Goal: Check status: Check status

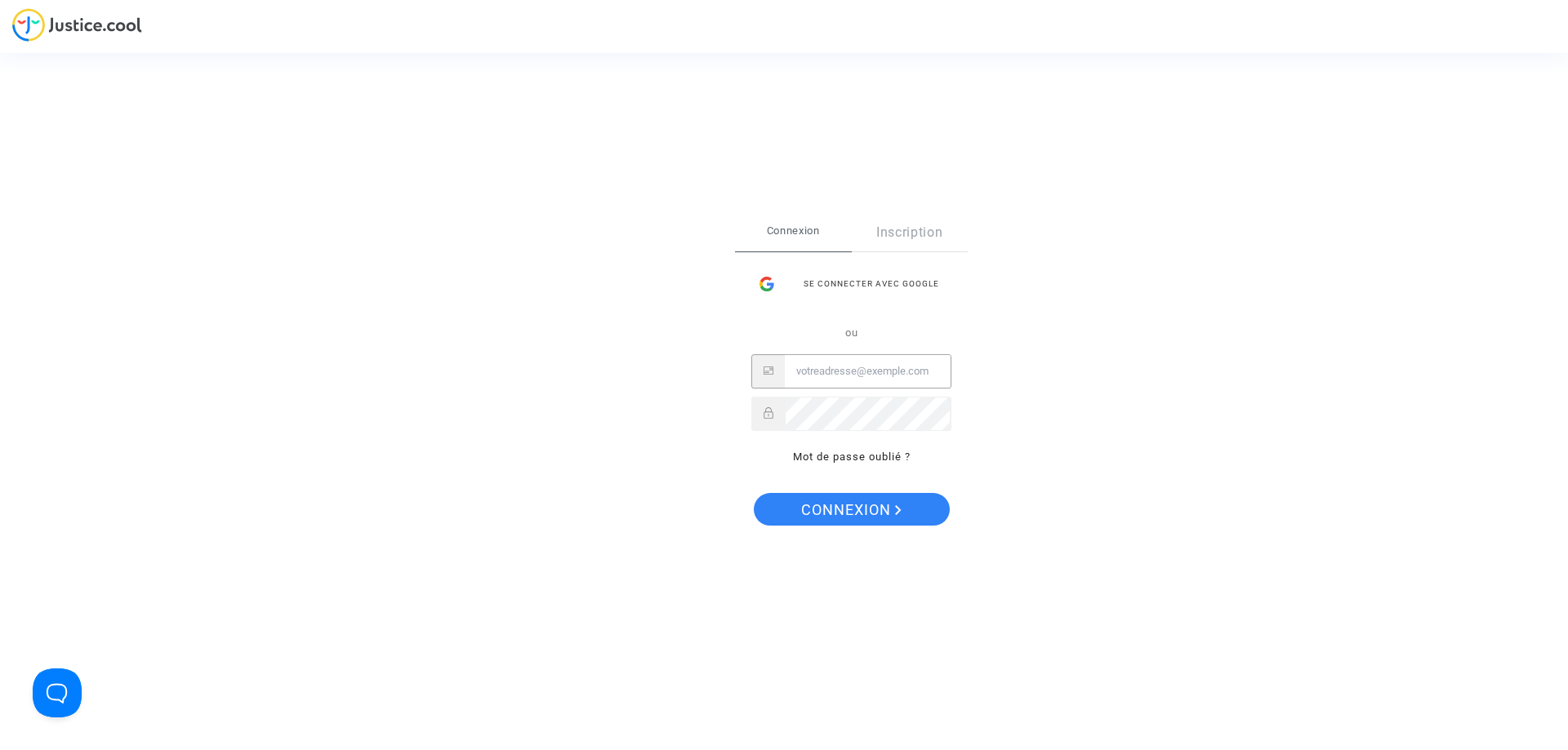
click at [838, 366] on input "Email" at bounding box center [868, 371] width 166 height 32
click at [850, 373] on input "Email" at bounding box center [868, 371] width 166 height 32
paste input "imitxelena@reclamapormi.com"
type input "imitxelena@reclamapormi.com"
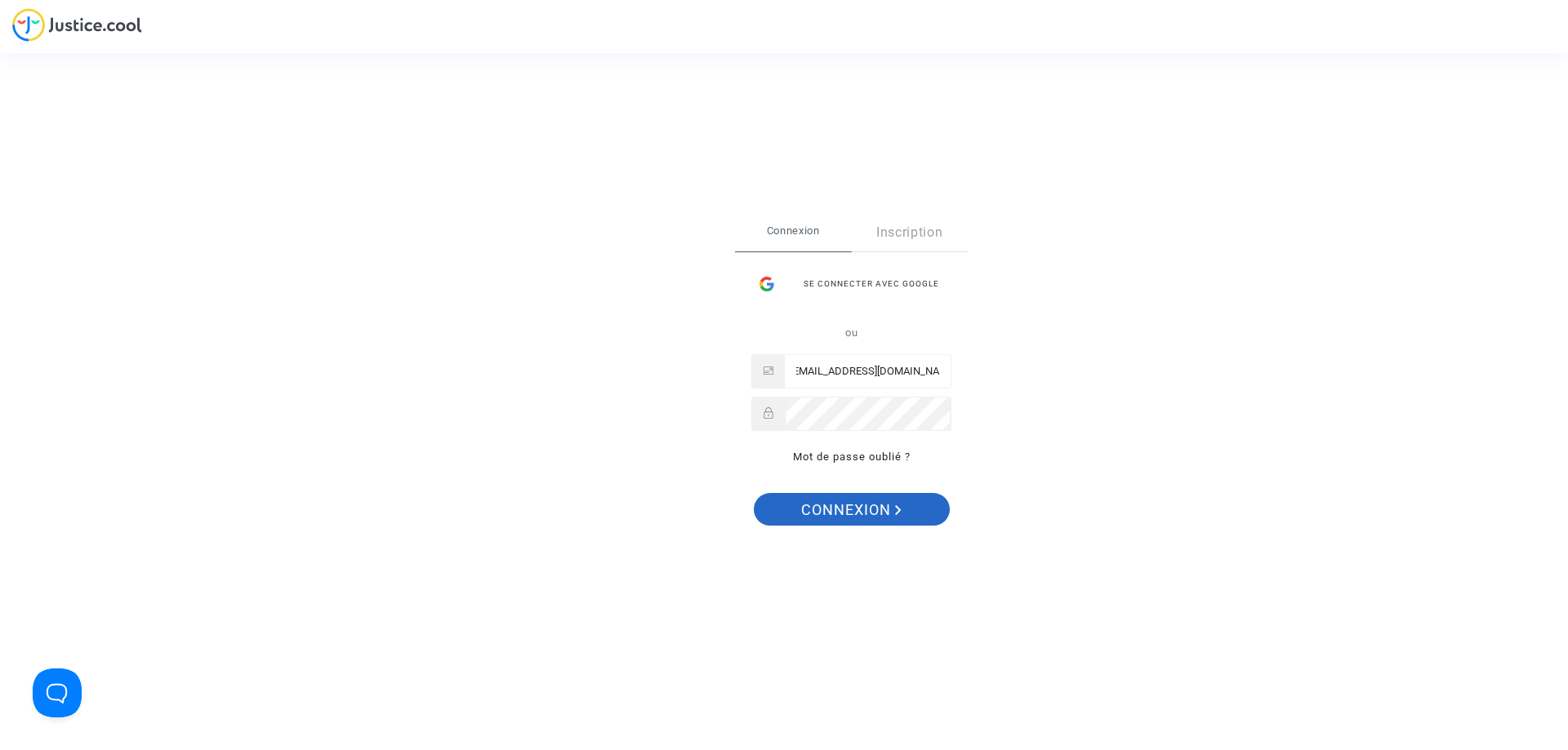
click at [829, 505] on span "Connexion" at bounding box center [850, 509] width 100 height 34
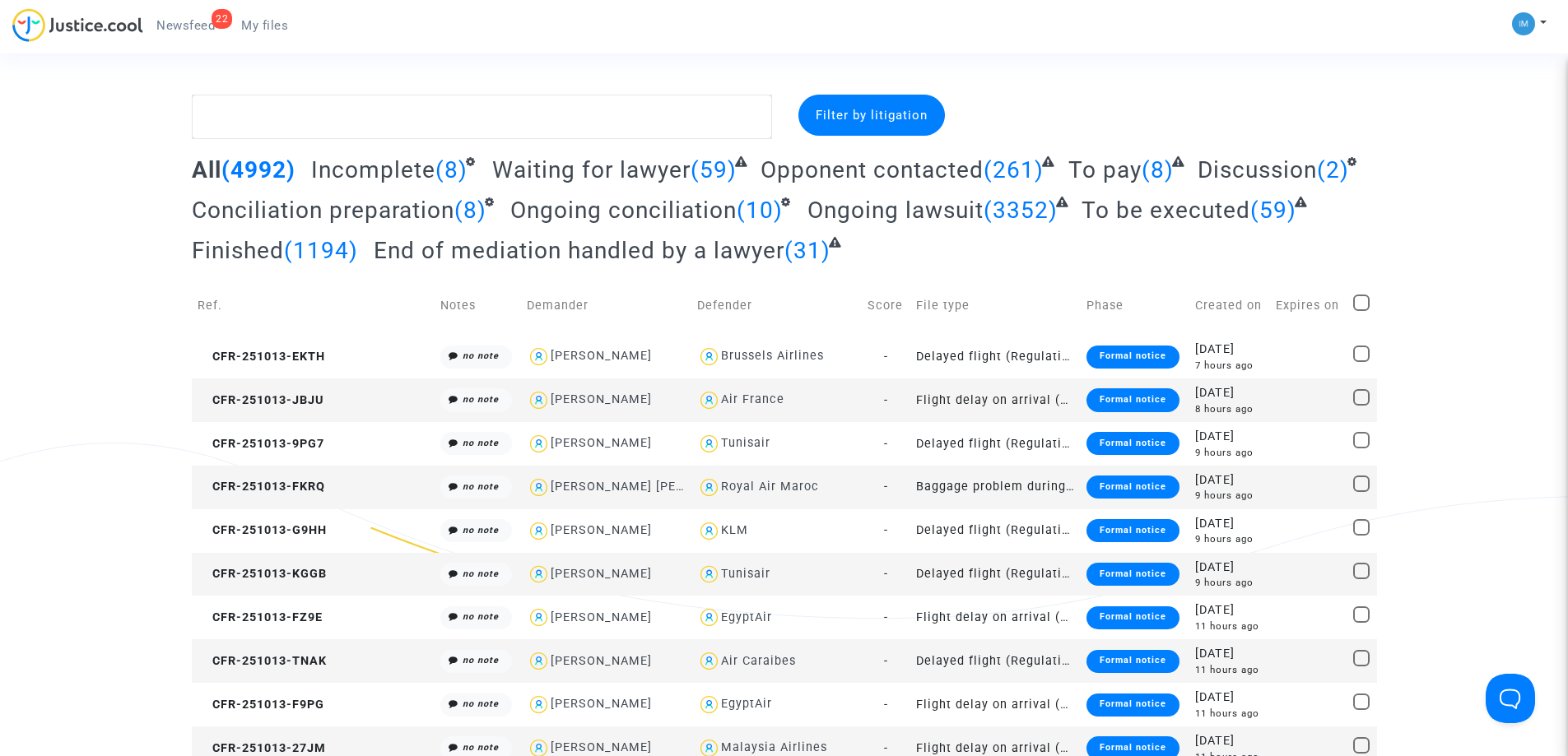
click at [1152, 217] on span "To be executed" at bounding box center [1166, 210] width 169 height 27
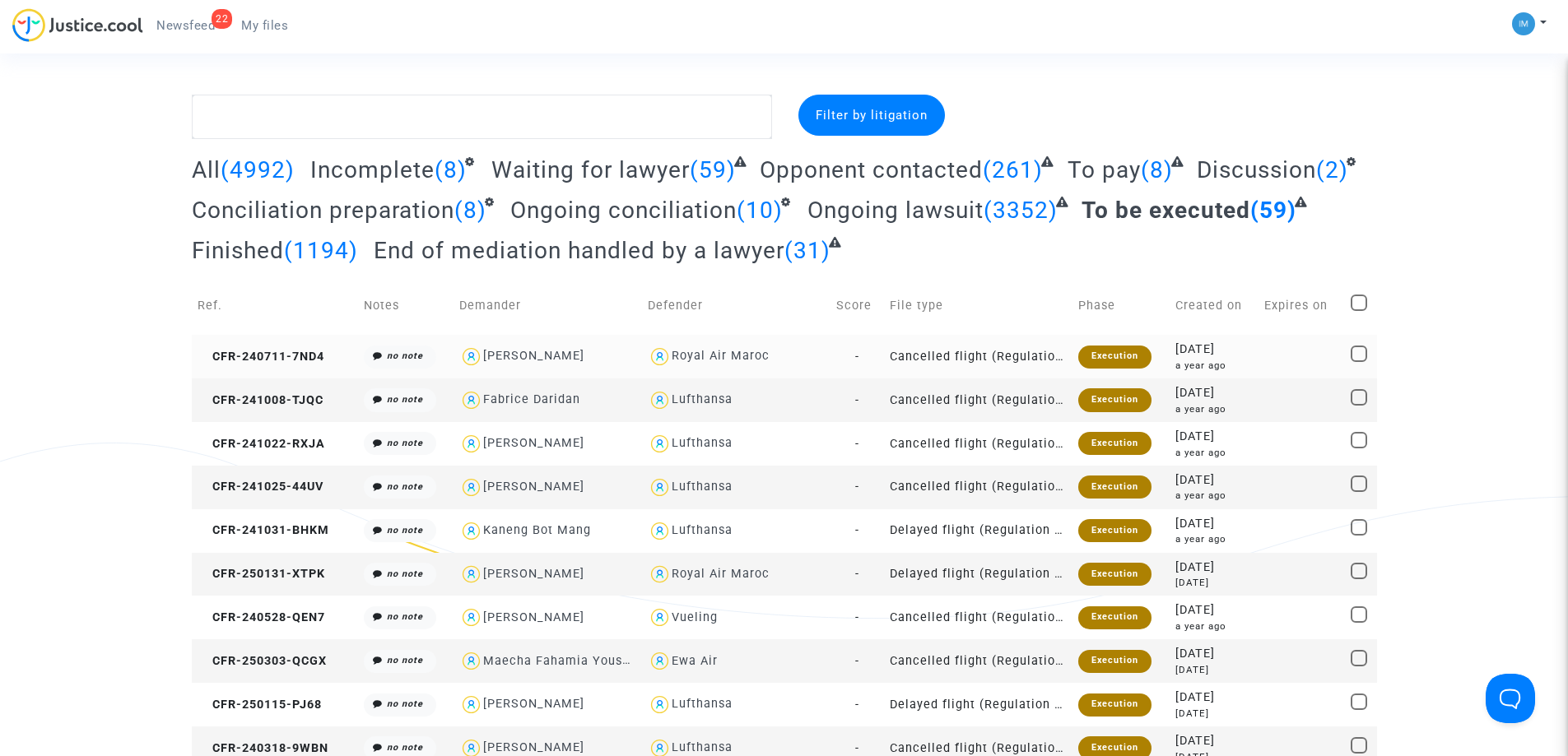
click at [1111, 349] on div "Execution" at bounding box center [1115, 357] width 74 height 23
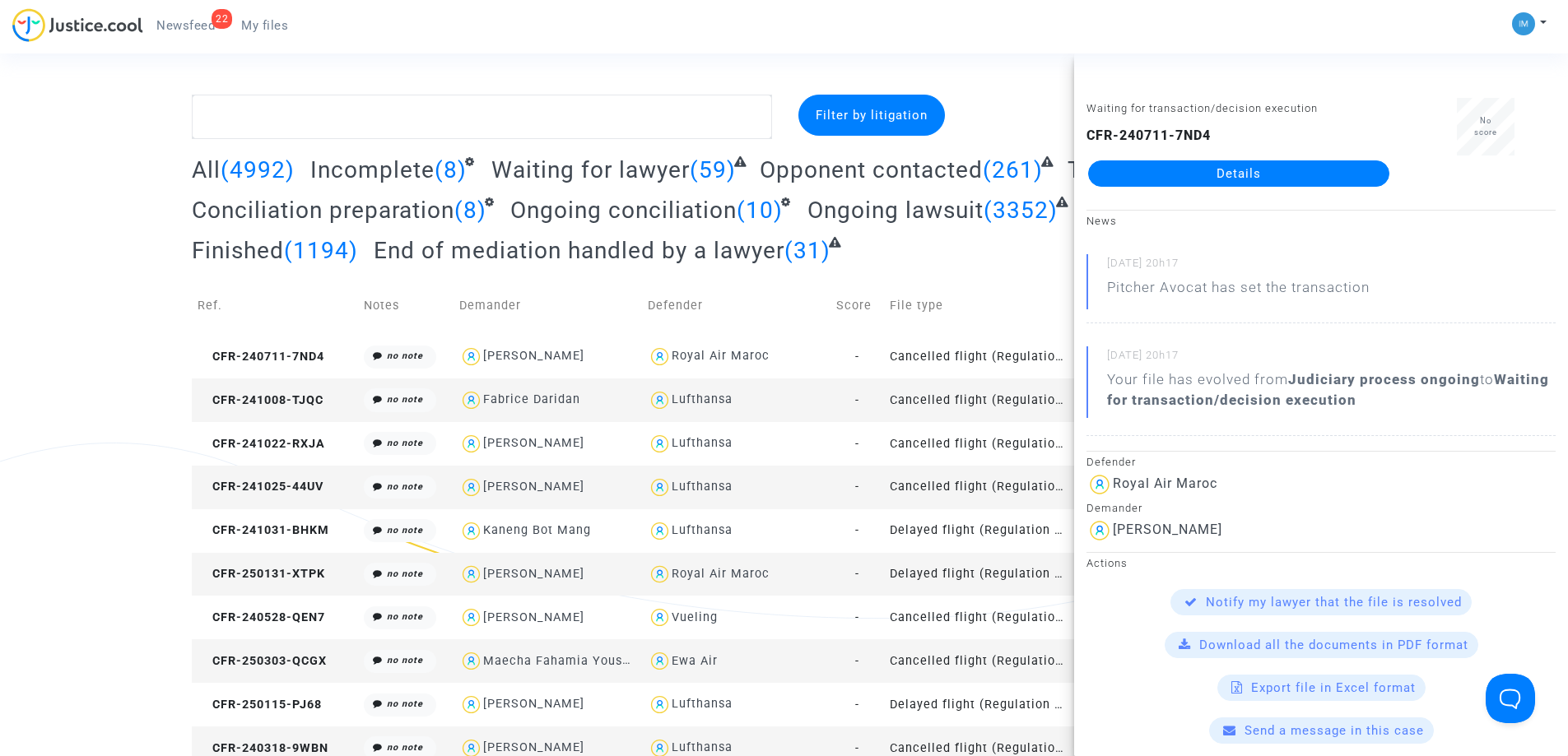
click at [989, 392] on td "Cancelled flight (Regulation EC 261/2004)" at bounding box center [978, 401] width 188 height 43
click at [992, 442] on td "Cancelled flight (Regulation EC 261/2004)" at bounding box center [978, 444] width 188 height 43
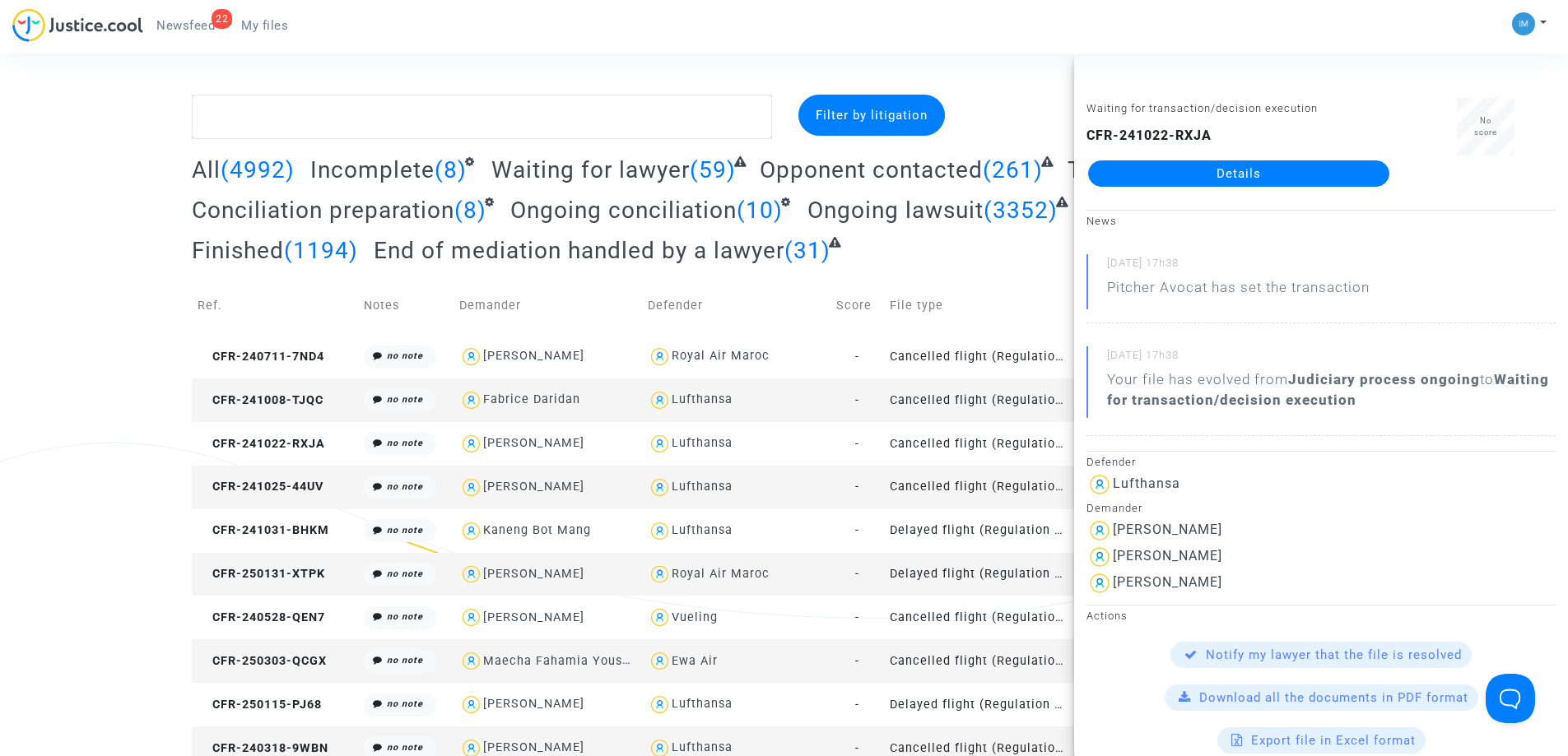
click at [1003, 490] on td "Cancelled flight (Regulation EC 261/2004)" at bounding box center [978, 488] width 188 height 43
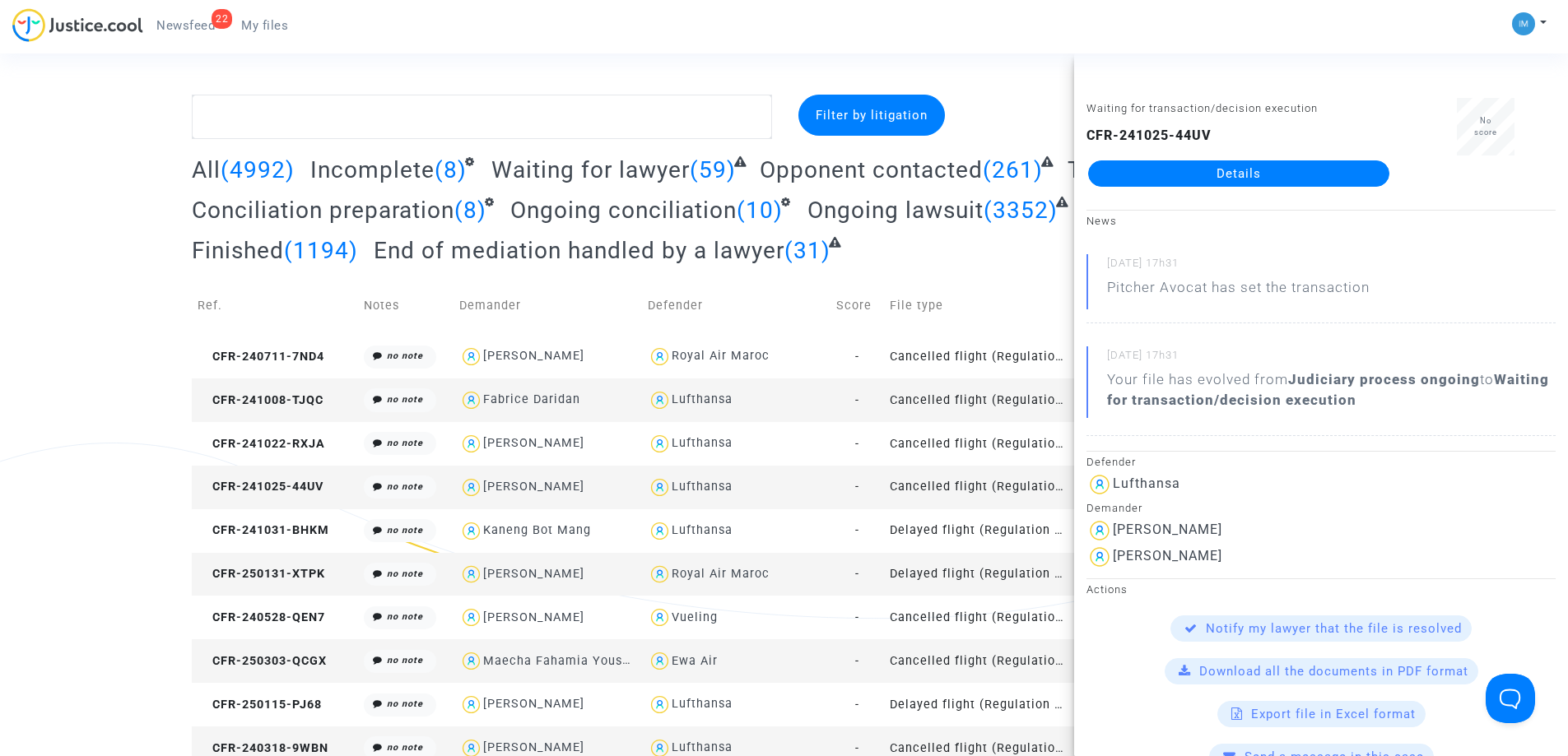
click at [975, 494] on td "Cancelled flight (Regulation EC 261/2004)" at bounding box center [978, 488] width 188 height 43
click at [978, 524] on td "Delayed flight (Regulation EC 261/2004)" at bounding box center [978, 531] width 188 height 43
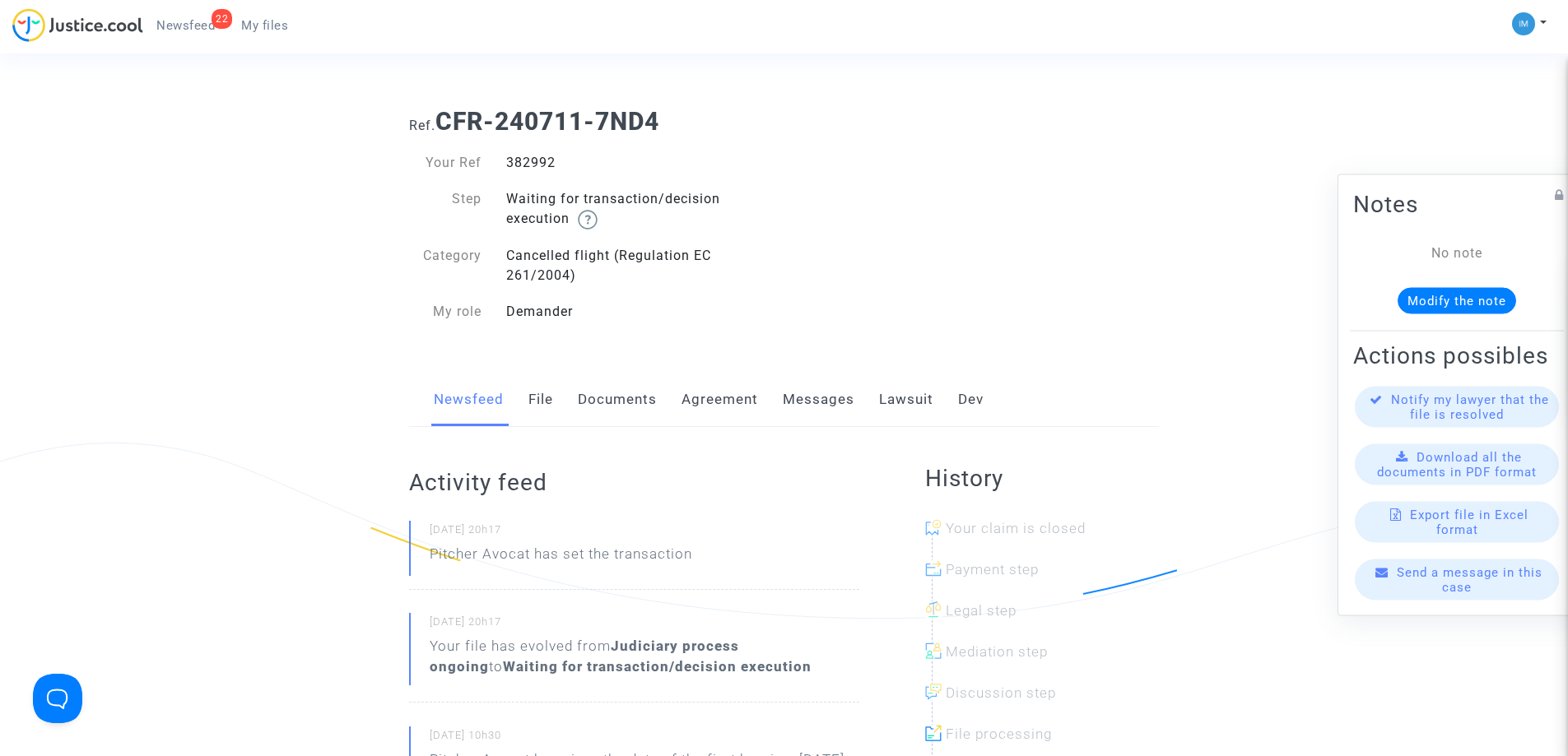
click at [895, 390] on link "Lawsuit" at bounding box center [906, 400] width 54 height 54
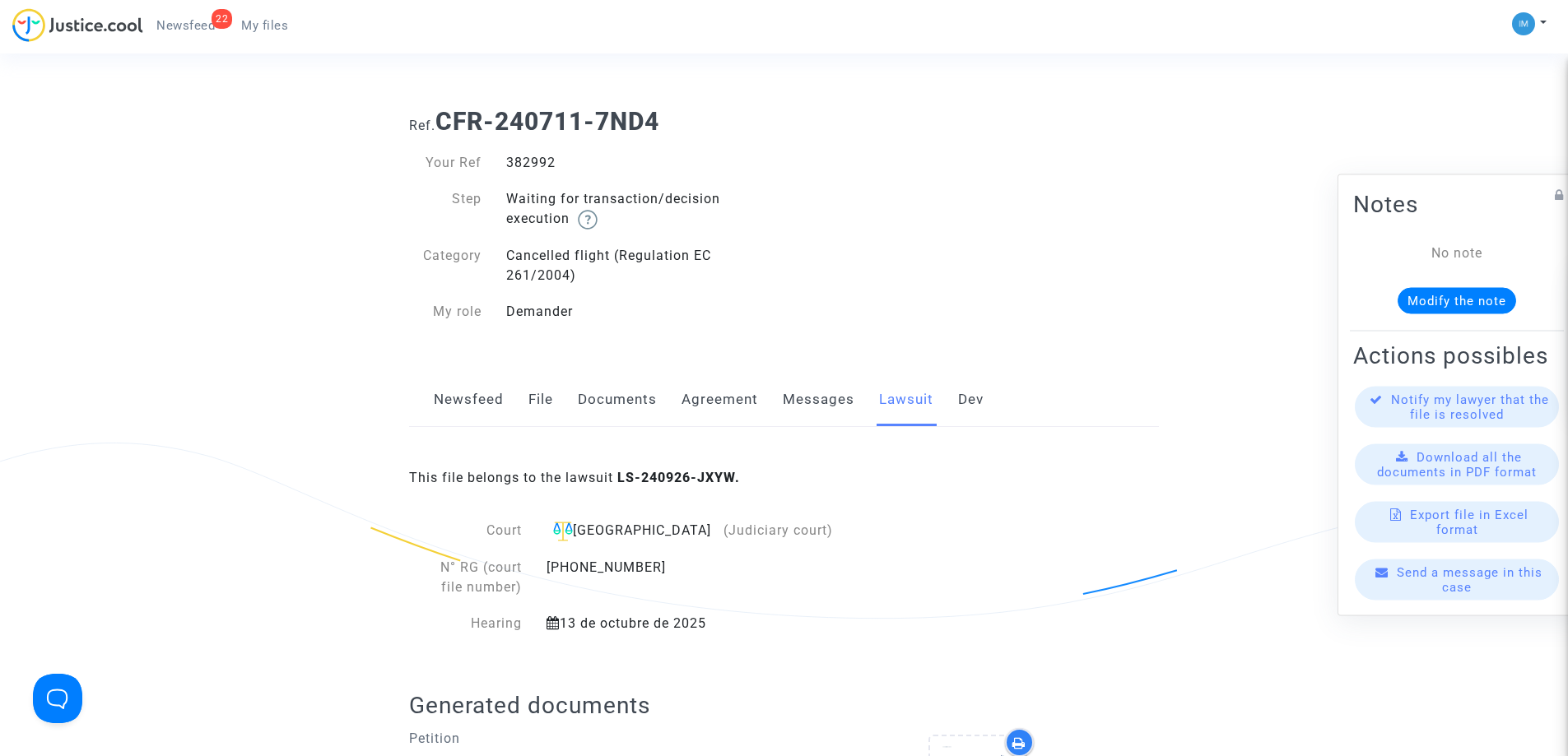
scroll to position [494, 0]
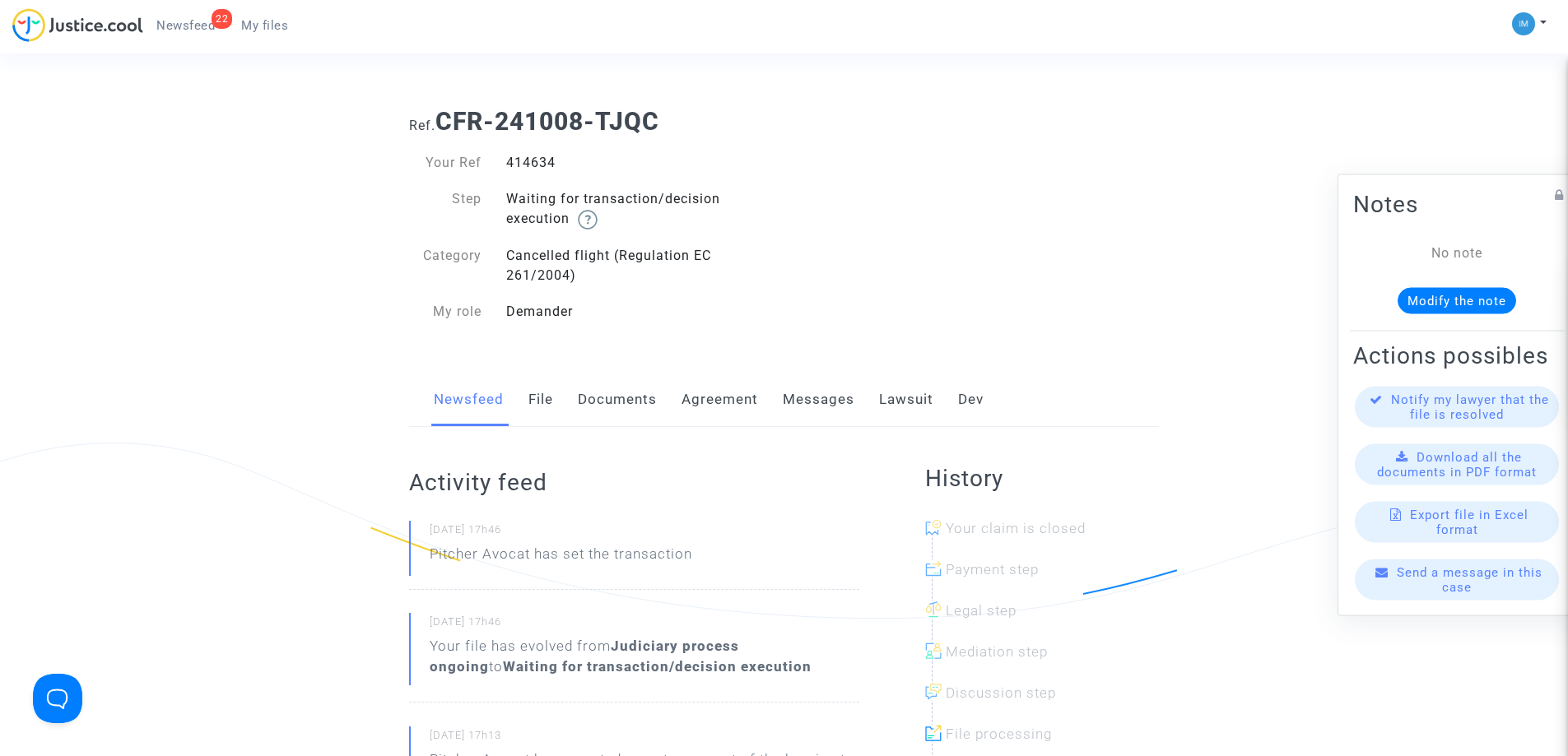
click at [896, 401] on link "Lawsuit" at bounding box center [906, 400] width 54 height 54
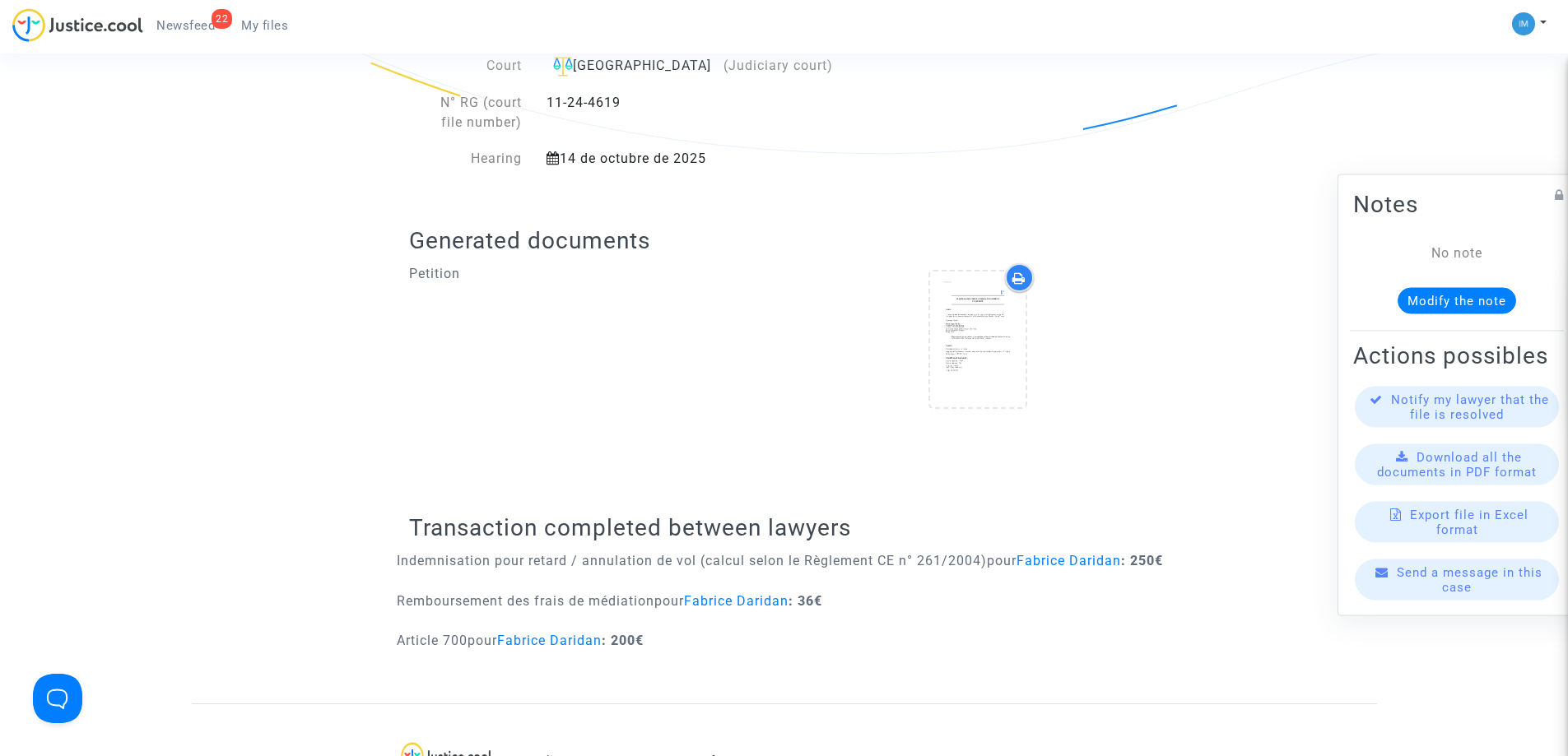
scroll to position [494, 0]
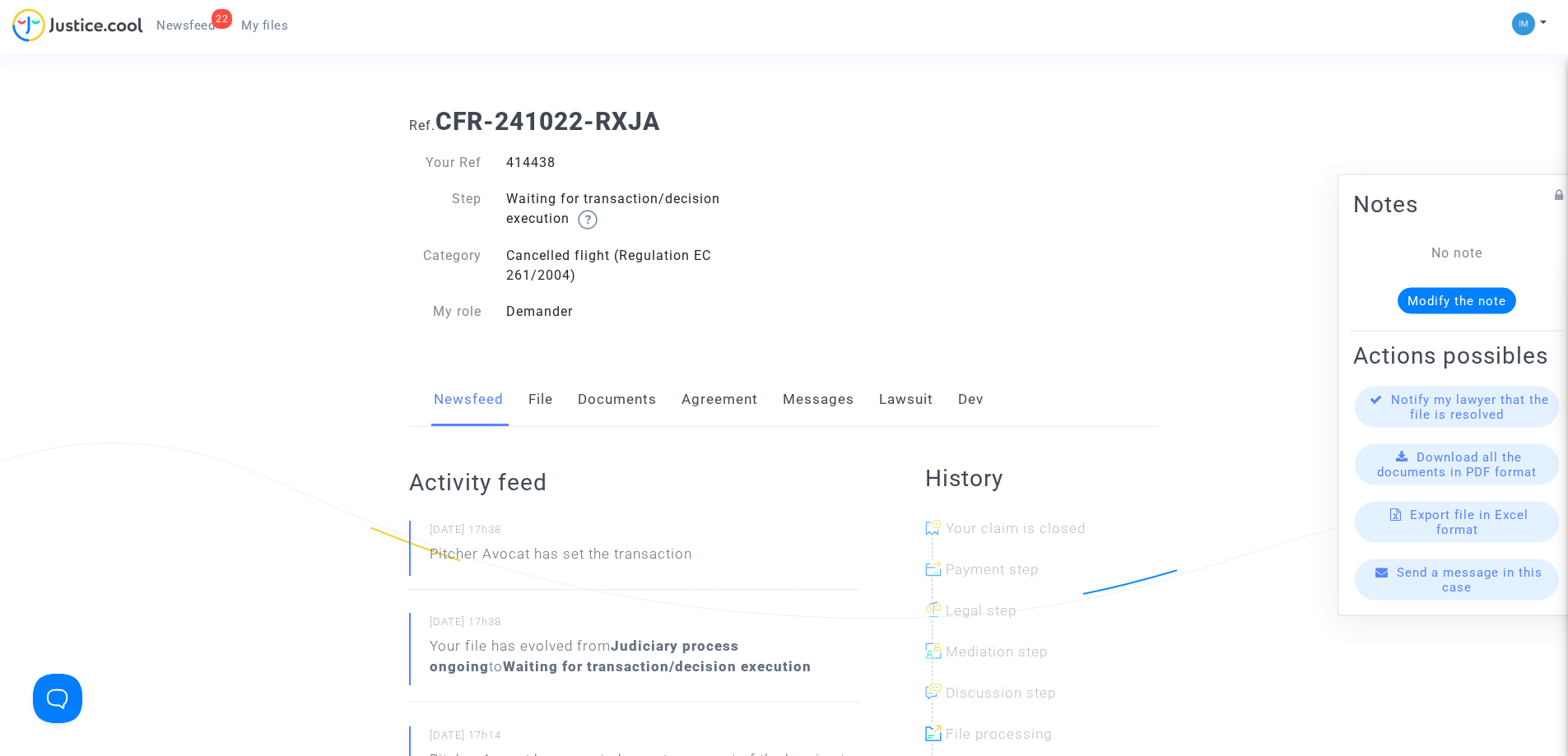
click at [890, 395] on link "Lawsuit" at bounding box center [906, 400] width 54 height 54
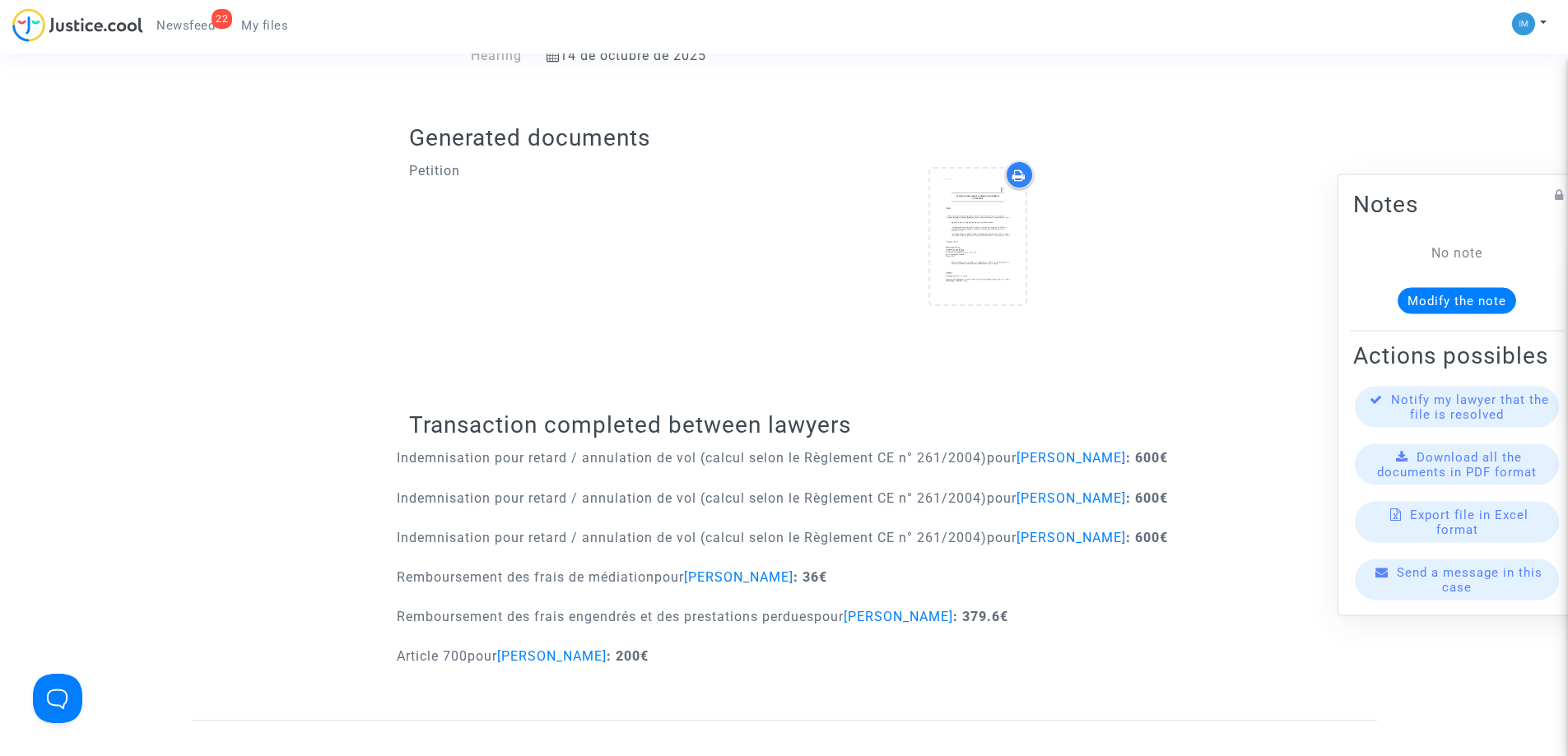
scroll to position [658, 0]
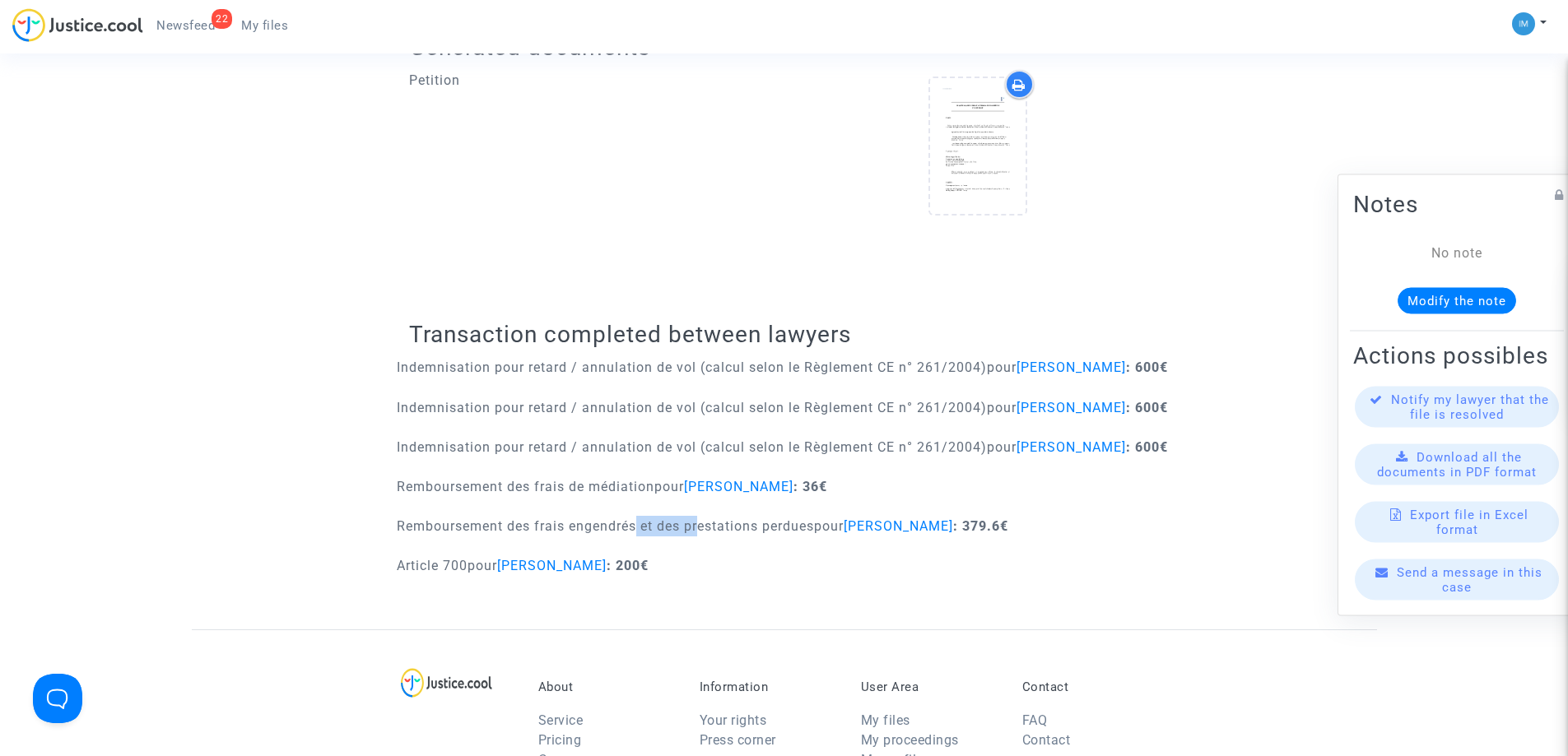
drag, startPoint x: 660, startPoint y: 563, endPoint x: 705, endPoint y: 566, distance: 45.1
click at [702, 537] on p "Remboursement des frais engendrés et des prestations perdues pour Helene Lauran…" at bounding box center [702, 526] width 611 height 21
click at [705, 537] on p "Remboursement des frais engendrés et des prestations perdues pour Helene Lauran…" at bounding box center [702, 526] width 611 height 21
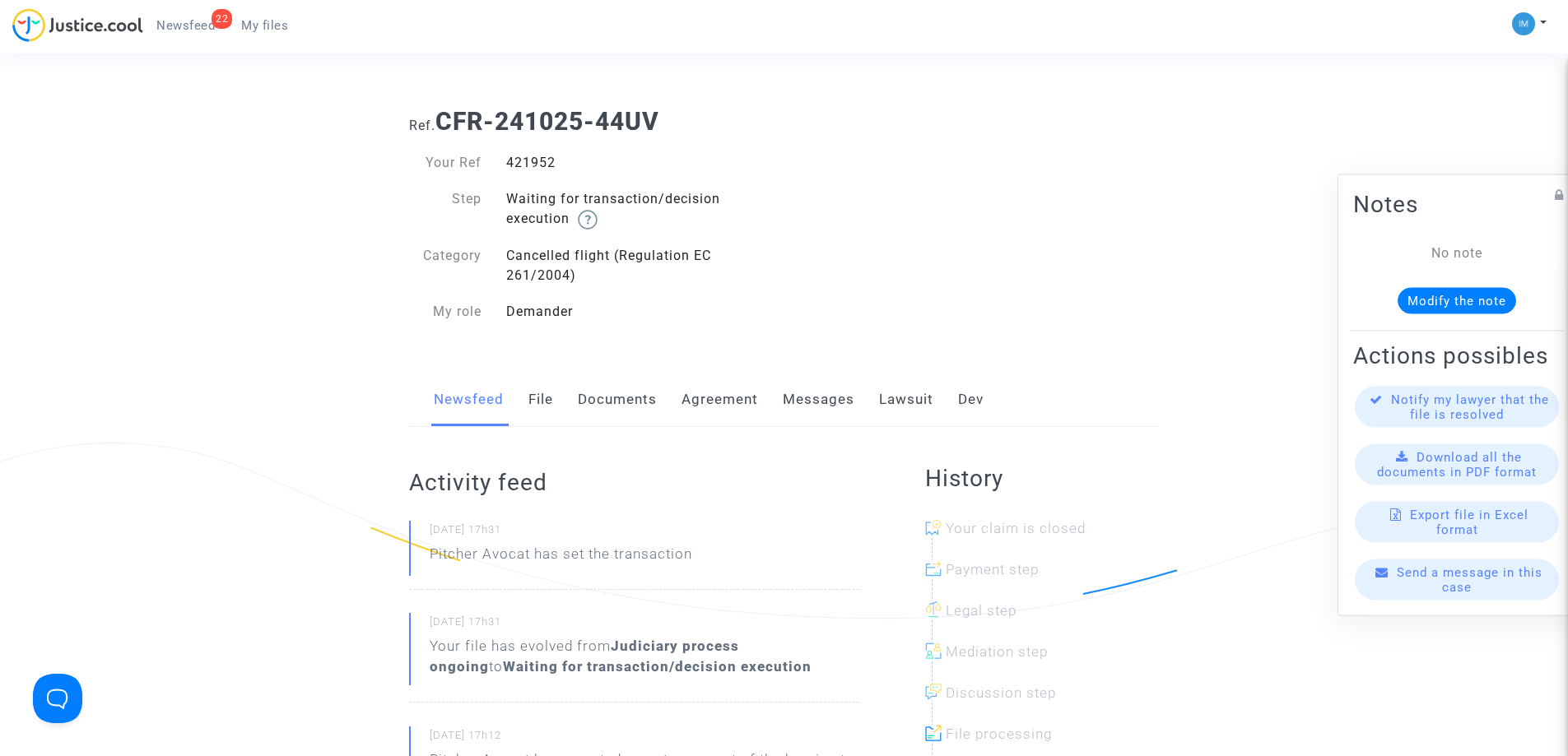
click at [905, 381] on link "Lawsuit" at bounding box center [906, 400] width 54 height 54
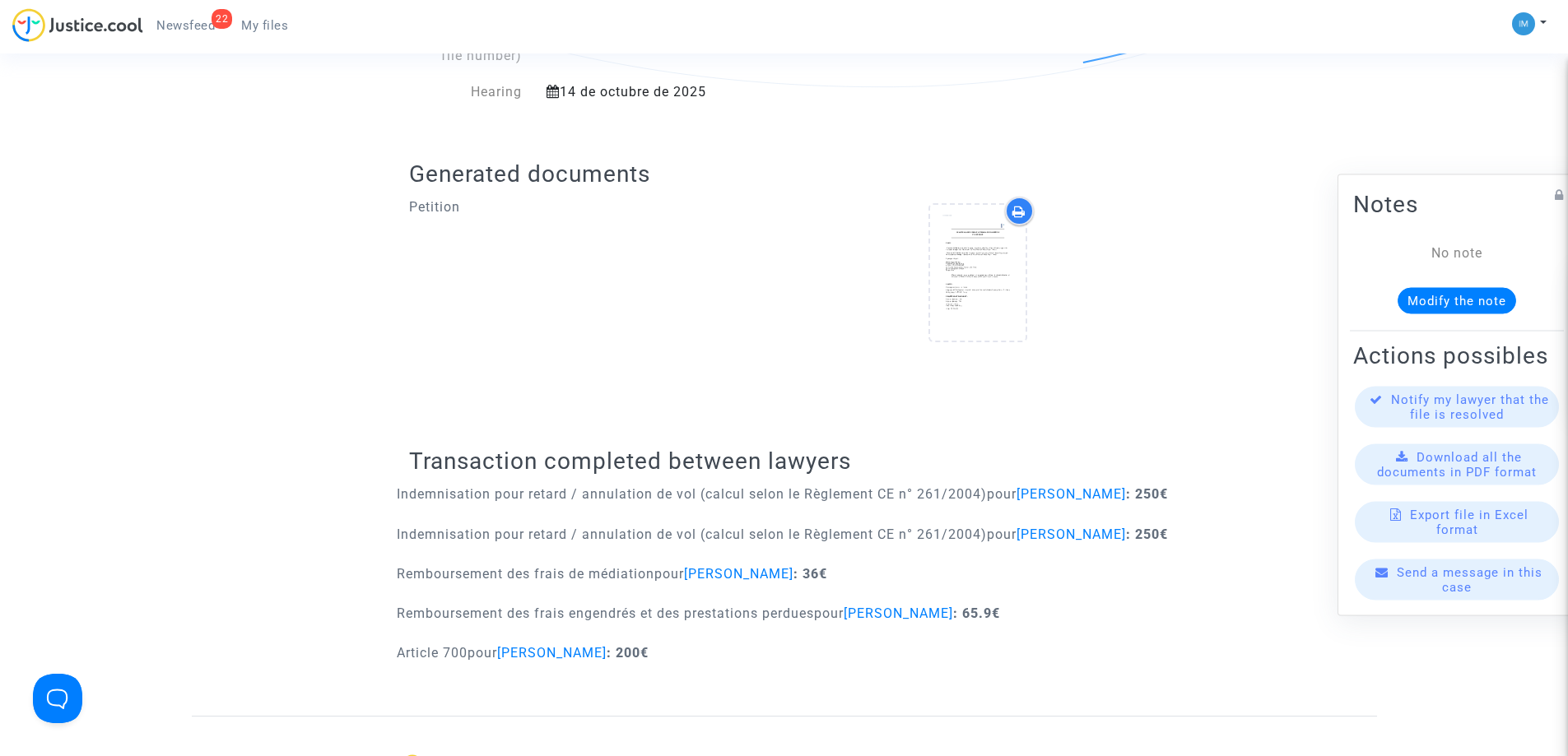
scroll to position [658, 0]
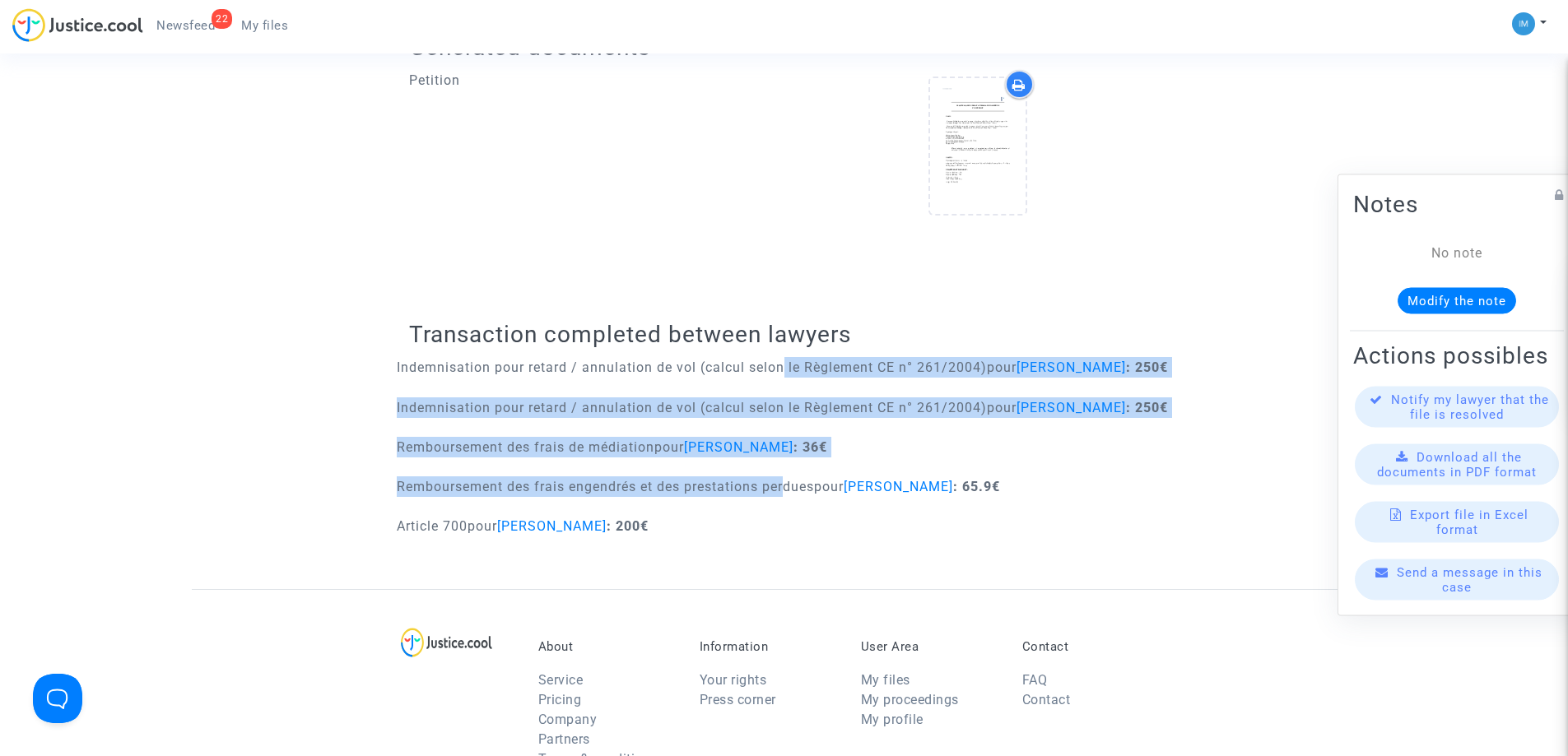
drag, startPoint x: 782, startPoint y: 531, endPoint x: 775, endPoint y: 357, distance: 174.1
click at [775, 357] on div "Transaction completed between lawyers Indemnisation pour retard / annulation de…" at bounding box center [784, 434] width 750 height 310
click at [579, 418] on p "Indemnisation pour retard / annulation de vol (calcul selon le Règlement CE n° …" at bounding box center [782, 407] width 771 height 21
